Goal: Task Accomplishment & Management: Manage account settings

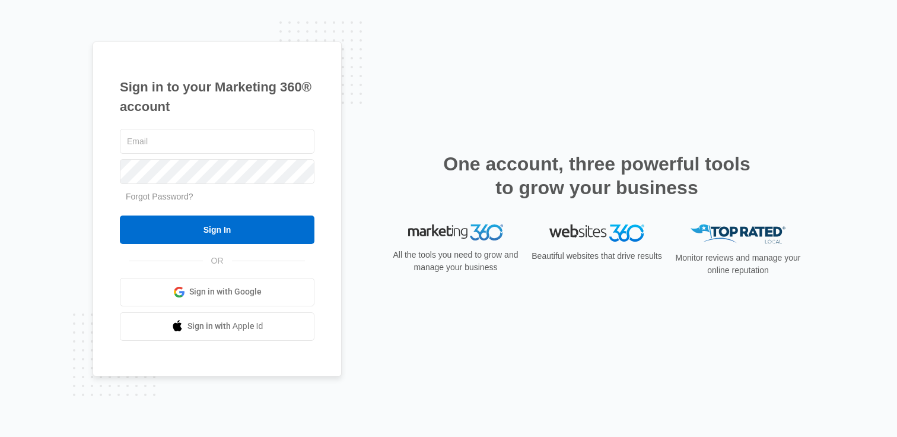
type input "[PERSON_NAME][EMAIL_ADDRESS][PERSON_NAME][DOMAIN_NAME]"
drag, startPoint x: 285, startPoint y: 245, endPoint x: 285, endPoint y: 256, distance: 11.3
click at [285, 245] on div "brittany.jackson@madwire.com Forgot Password? Sign In OR Sign in with Google Si…" at bounding box center [217, 233] width 195 height 214
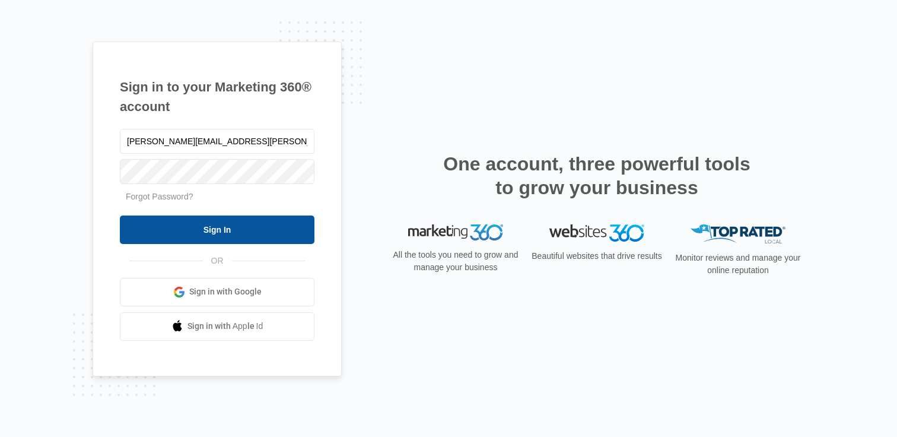
click at [272, 238] on input "Sign In" at bounding box center [217, 229] width 195 height 28
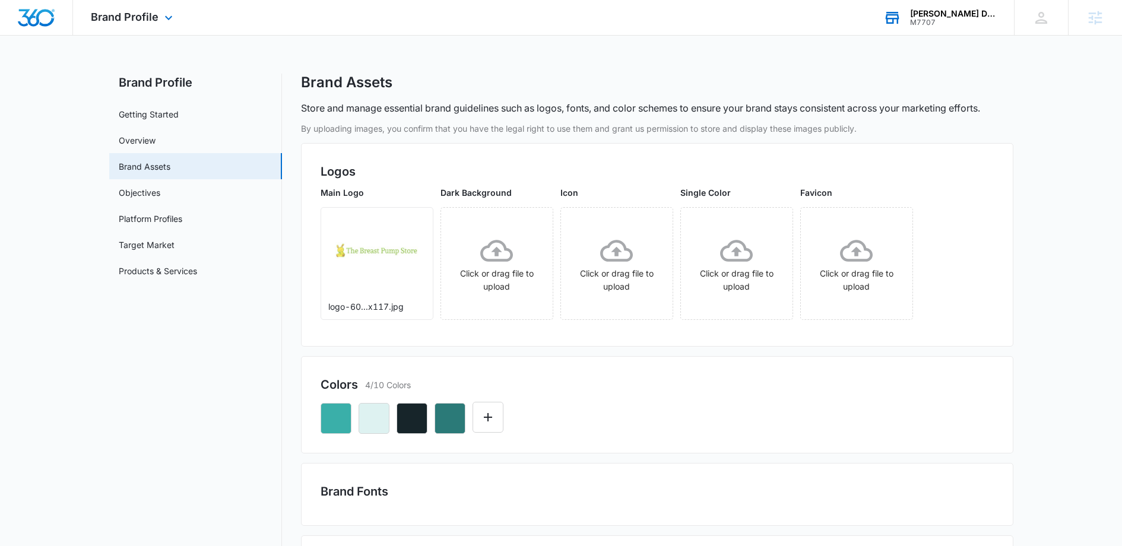
click at [955, 18] on div "M7707" at bounding box center [953, 22] width 87 height 8
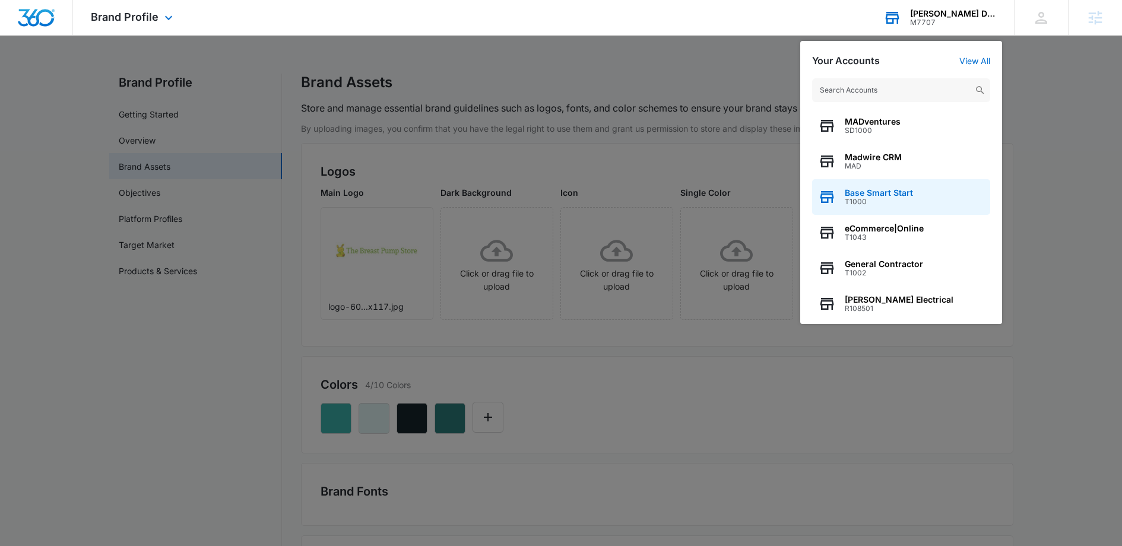
click at [884, 198] on span "T1000" at bounding box center [879, 202] width 68 height 8
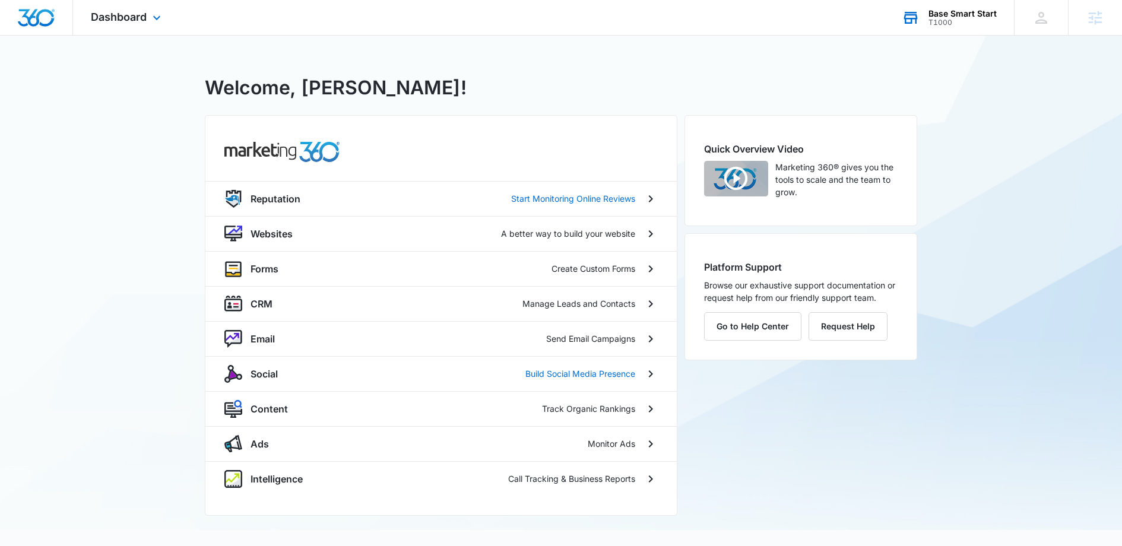
click at [150, 9] on div "Dashboard Apps Reputation Websites Forms CRM Email Social Content Ads Intellige…" at bounding box center [127, 17] width 109 height 35
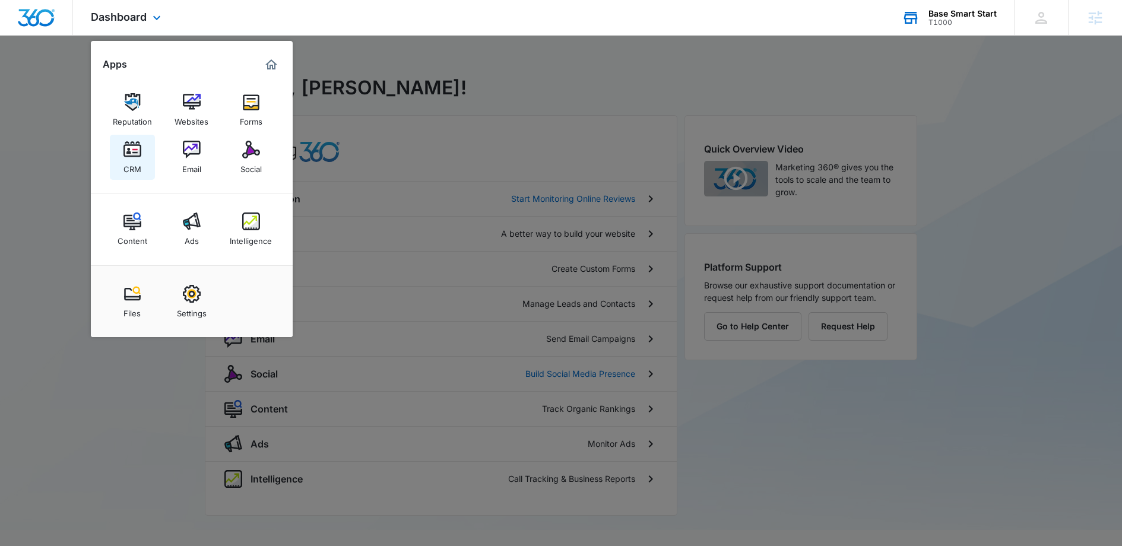
click at [132, 157] on img at bounding box center [132, 150] width 18 height 18
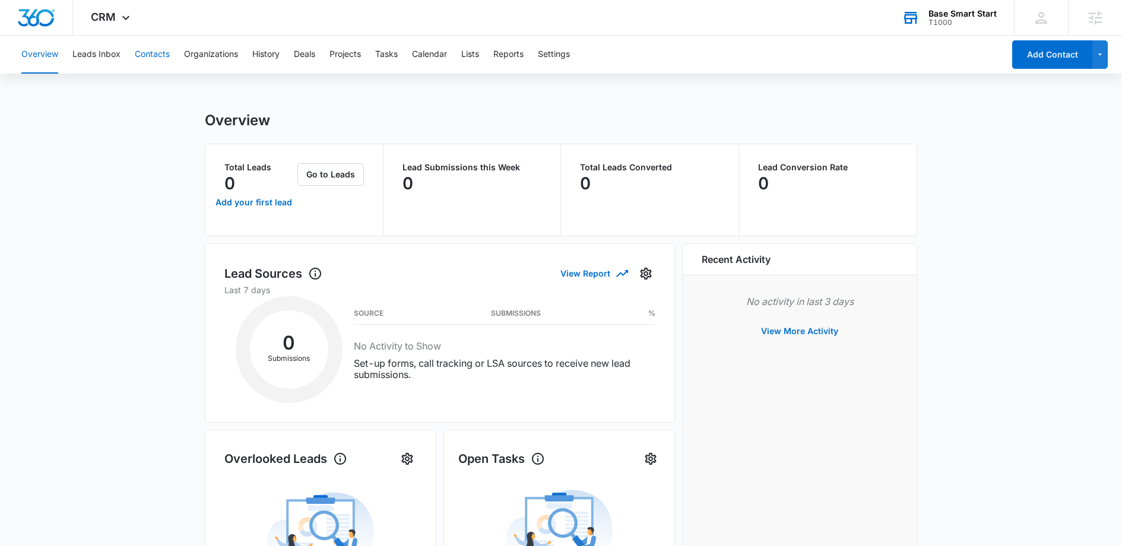
click at [162, 61] on button "Contacts" at bounding box center [152, 55] width 35 height 38
